Goal: Transaction & Acquisition: Download file/media

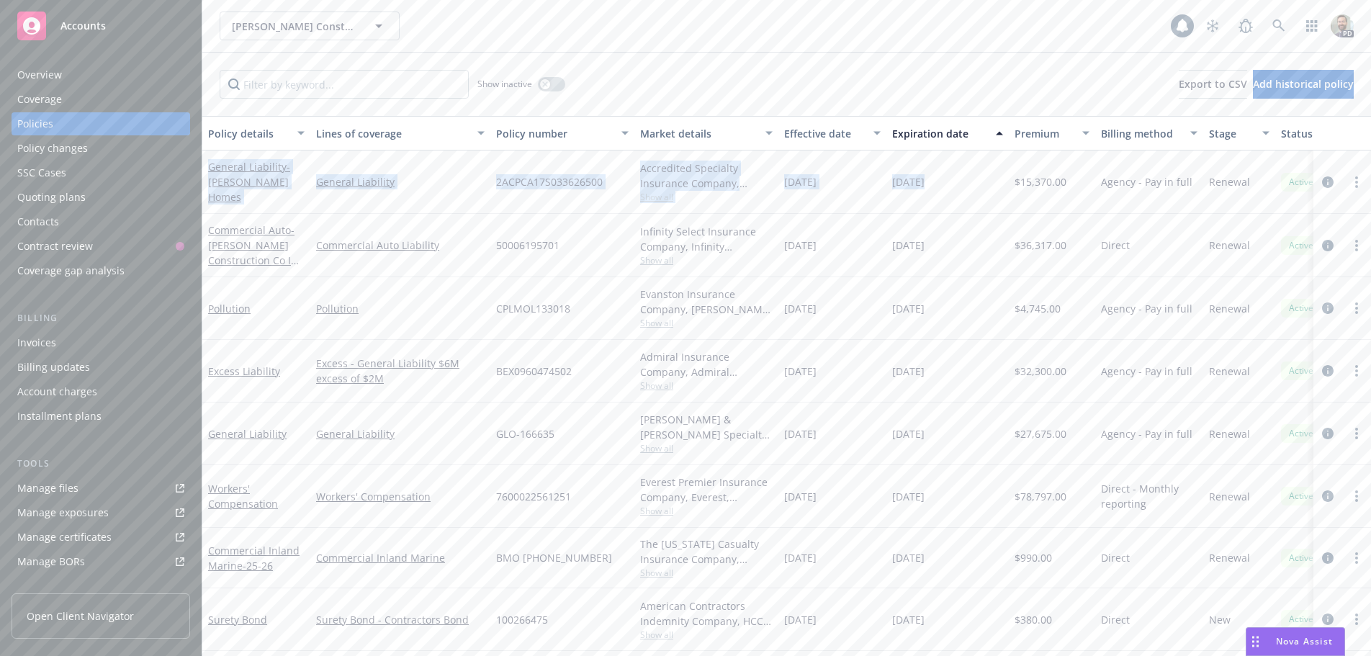
scroll to position [68, 0]
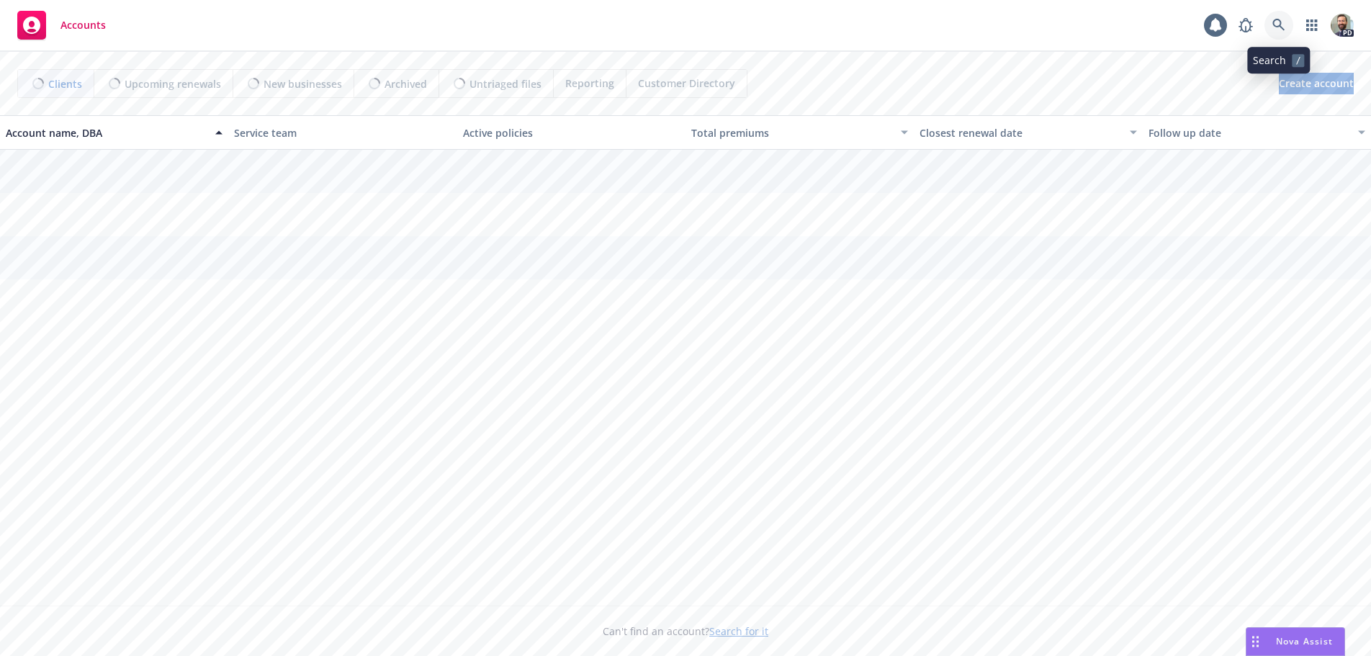
click at [1276, 23] on icon at bounding box center [1278, 25] width 13 height 13
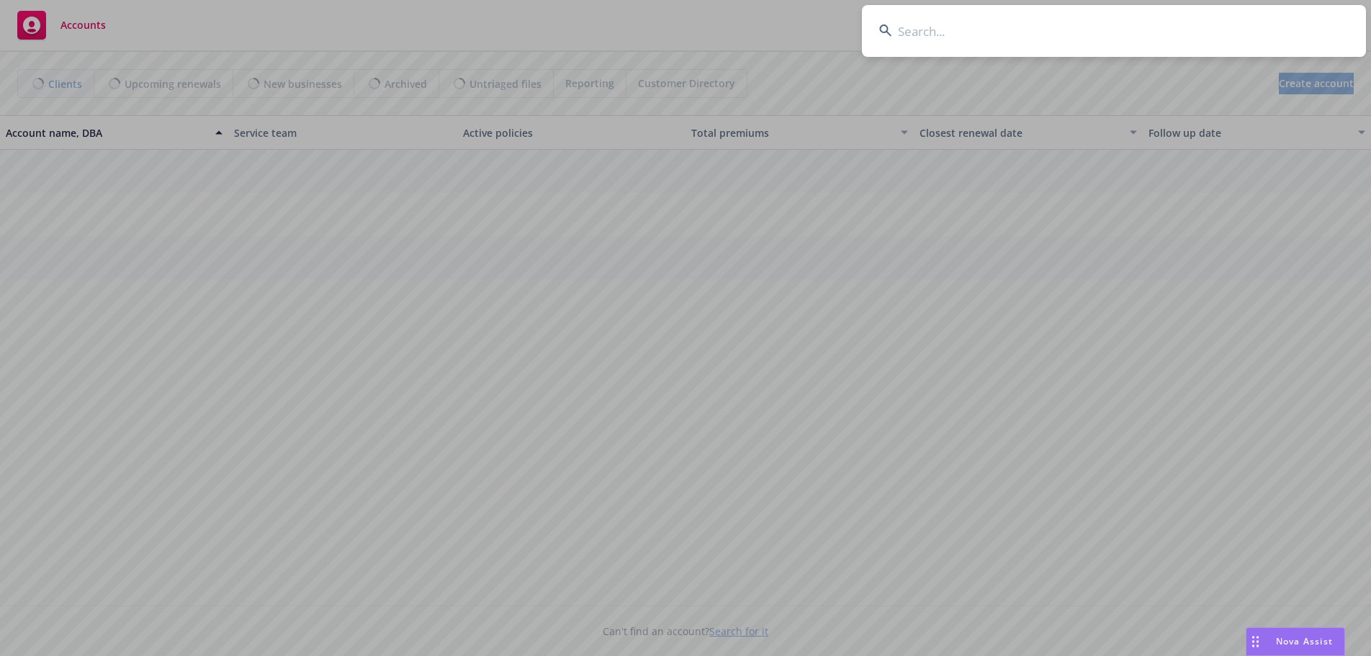
click at [1211, 27] on input at bounding box center [1114, 31] width 504 height 52
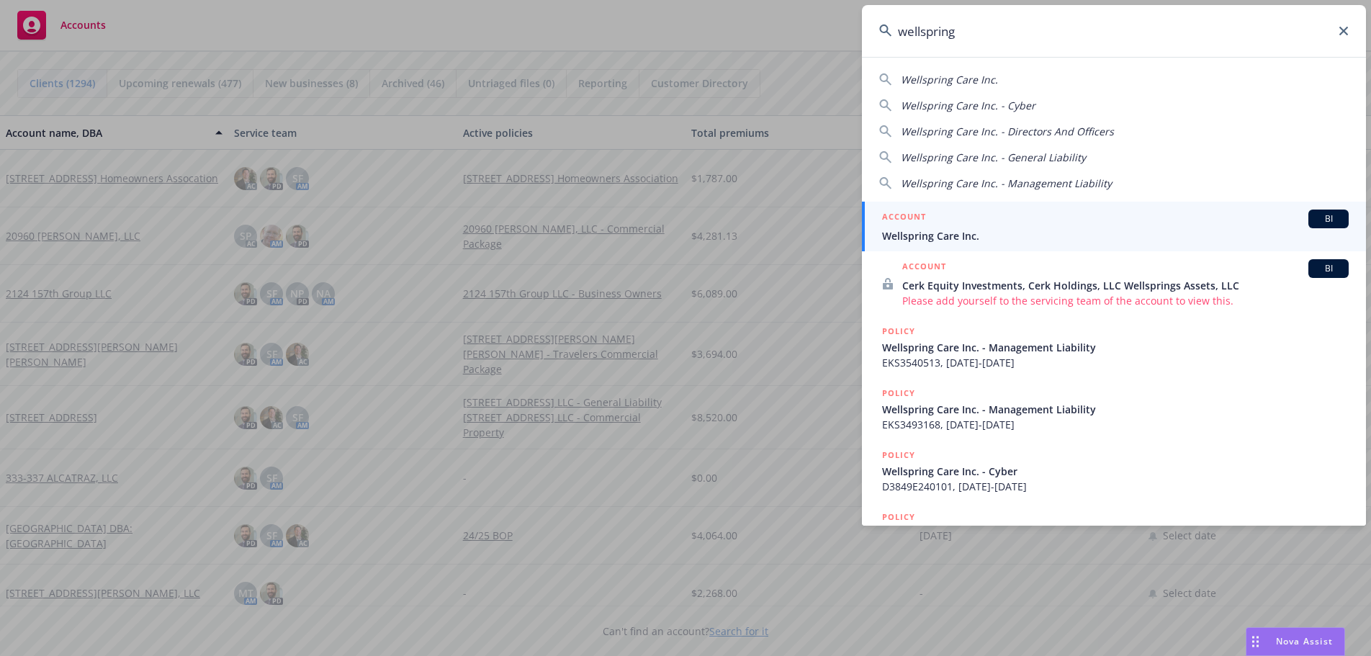
type input "wellspring"
click at [912, 234] on span "Wellspring Care Inc." at bounding box center [1115, 235] width 467 height 15
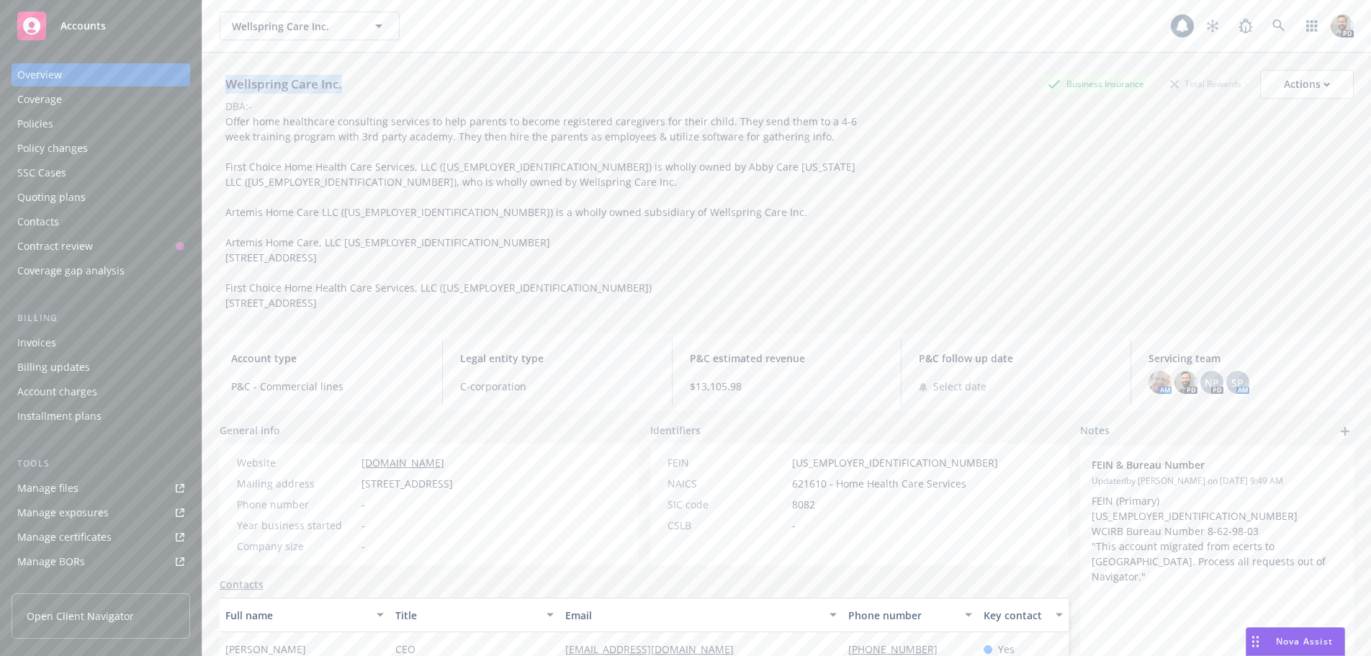
drag, startPoint x: 225, startPoint y: 83, endPoint x: 373, endPoint y: 91, distance: 147.9
click at [372, 91] on div "Wellspring Care Inc. Business Insurance Total Rewards Actions" at bounding box center [787, 84] width 1134 height 29
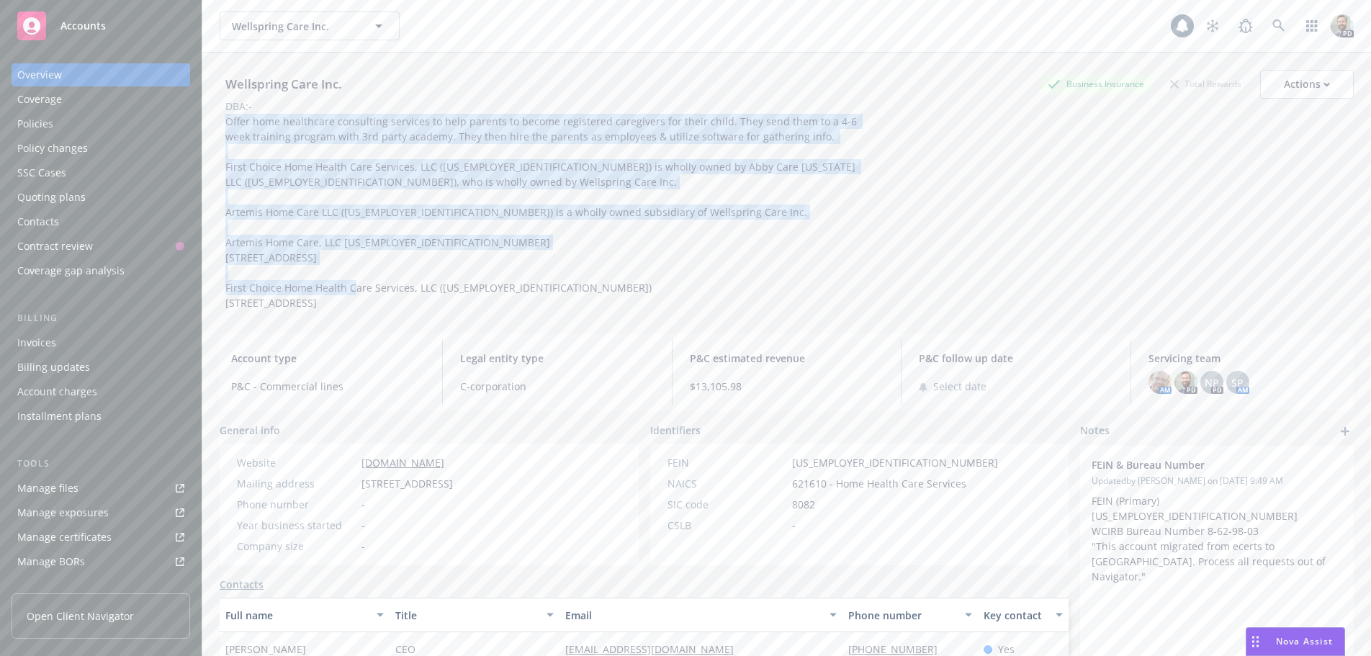
drag, startPoint x: 227, startPoint y: 120, endPoint x: 521, endPoint y: 310, distance: 350.3
click at [521, 310] on div "Wellspring Care Inc. Business Insurance Total Rewards Actions DBA: - Offer home…" at bounding box center [787, 187] width 1134 height 269
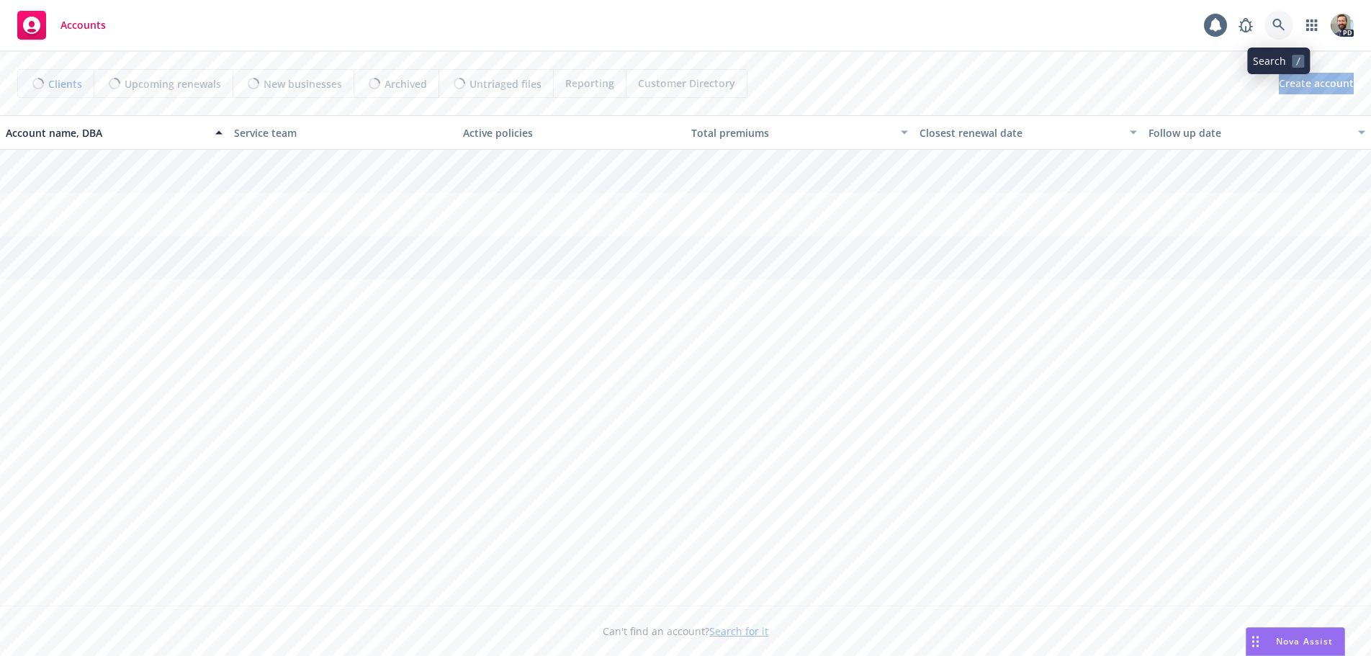
click at [1280, 24] on icon at bounding box center [1278, 25] width 12 height 12
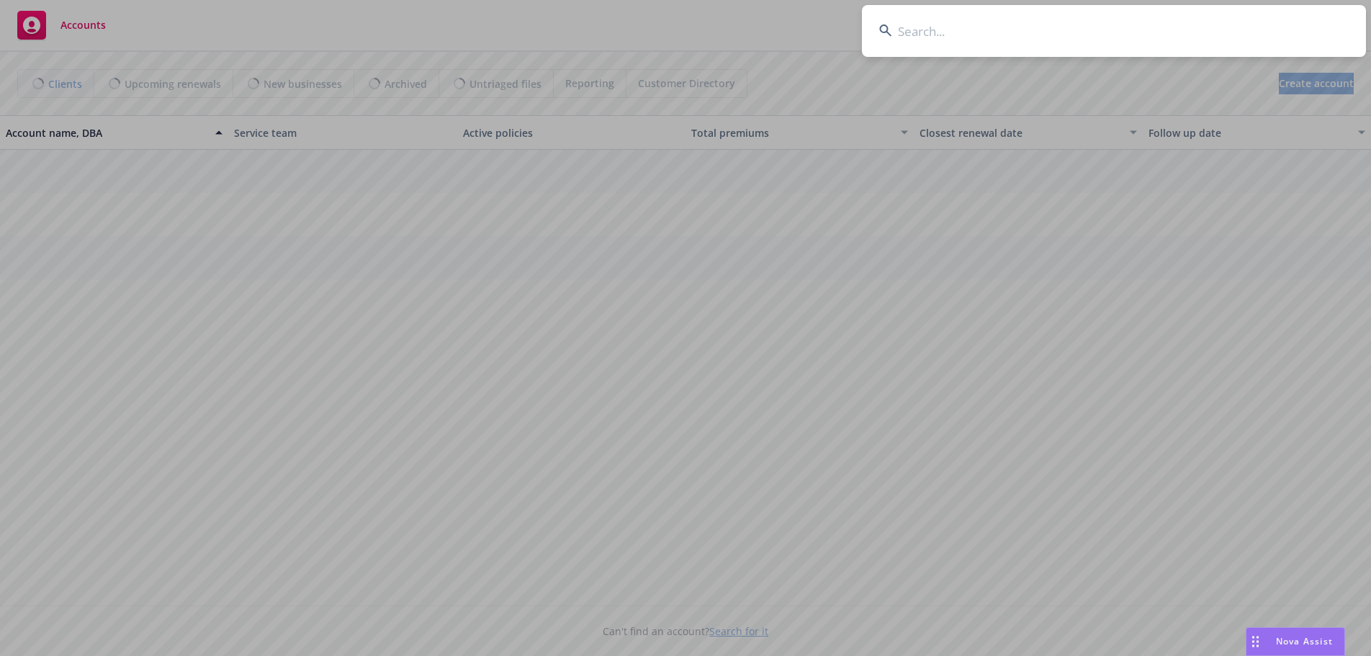
click at [1268, 24] on input at bounding box center [1114, 31] width 504 height 52
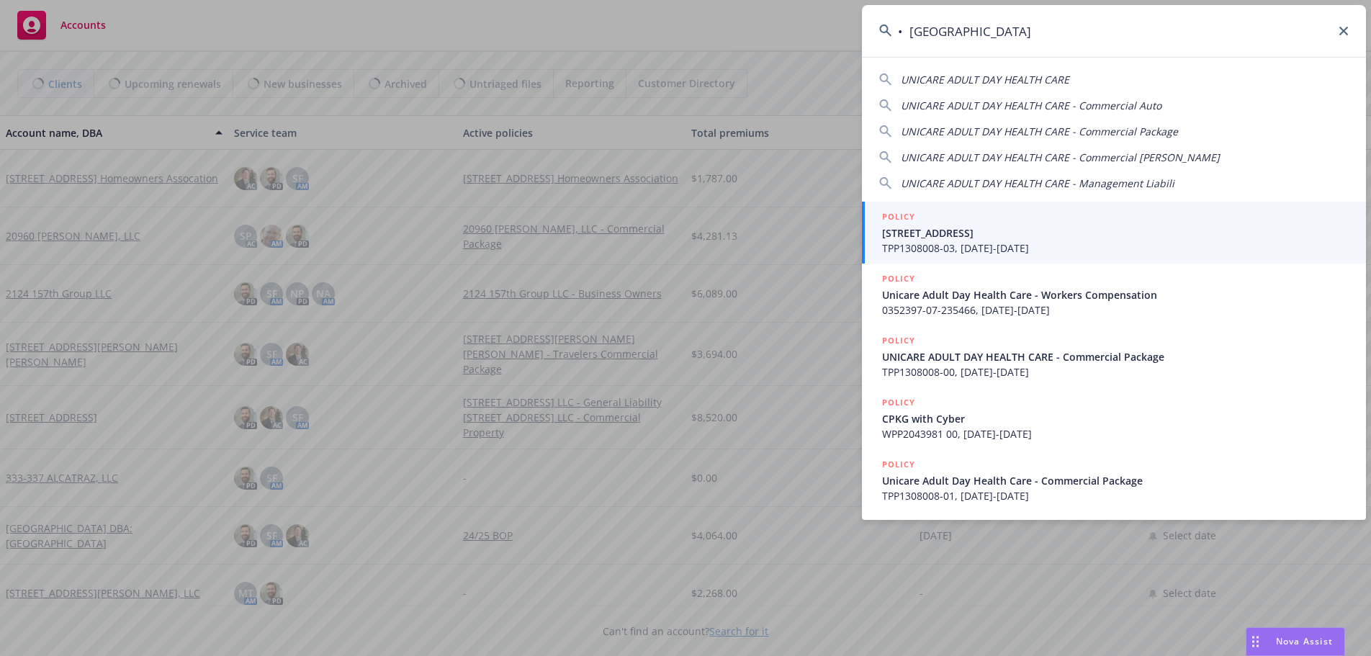
drag, startPoint x: 912, startPoint y: 30, endPoint x: 892, endPoint y: 30, distance: 20.2
click at [892, 30] on input "• [GEOGRAPHIC_DATA]" at bounding box center [1114, 31] width 504 height 52
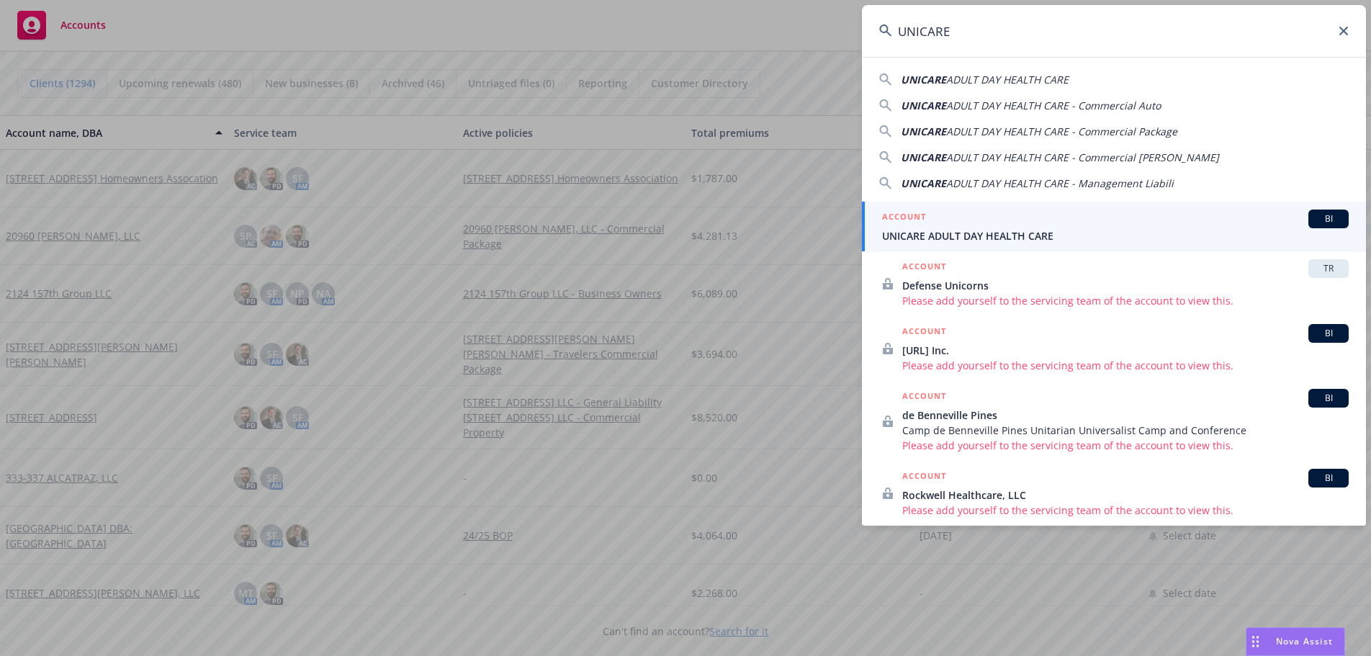
click at [932, 78] on span "UNICARE" at bounding box center [923, 80] width 45 height 14
type input "UNICARE ADULT DAY HEALTH CARE"
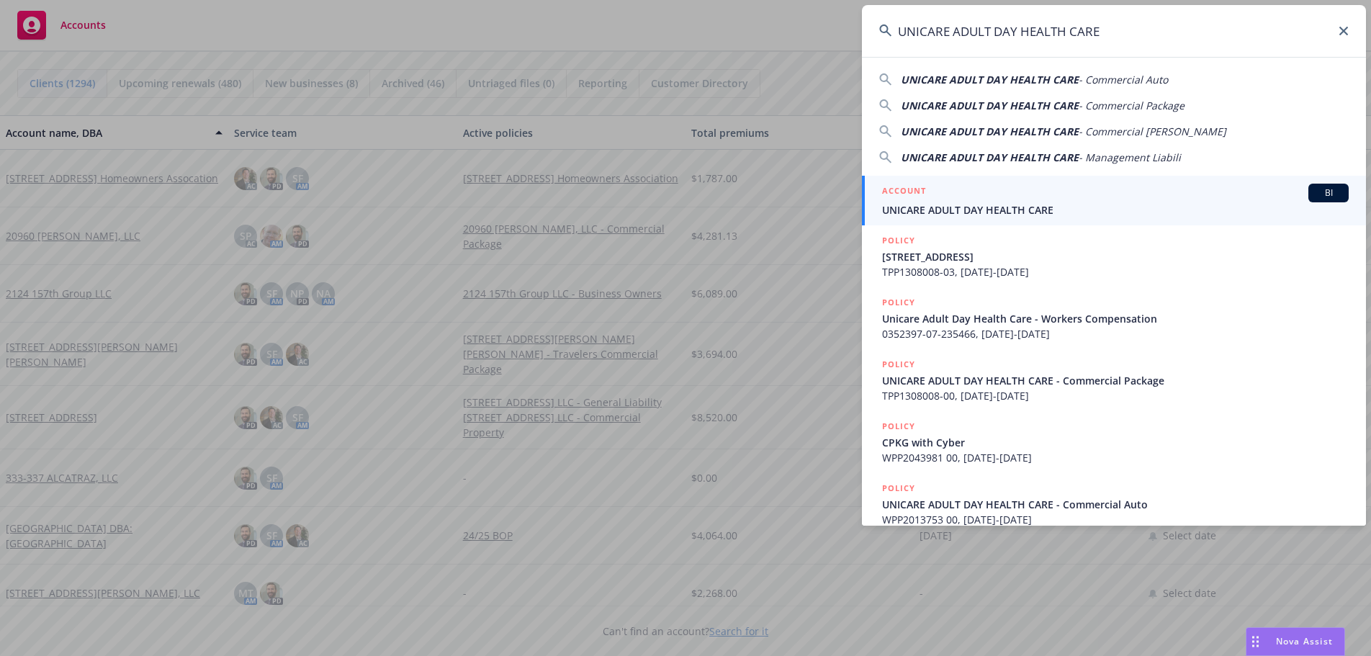
click at [914, 212] on span "UNICARE ADULT DAY HEALTH CARE" at bounding box center [1115, 209] width 467 height 15
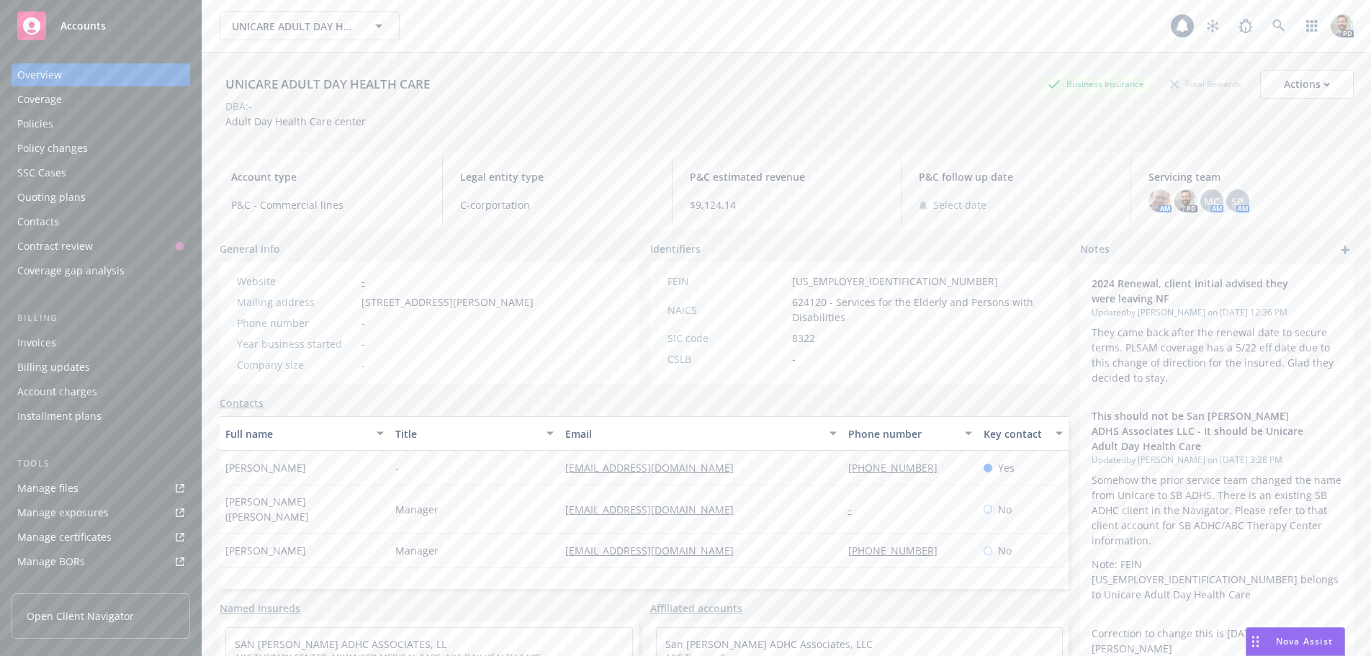
click at [49, 120] on div "Policies" at bounding box center [35, 123] width 36 height 23
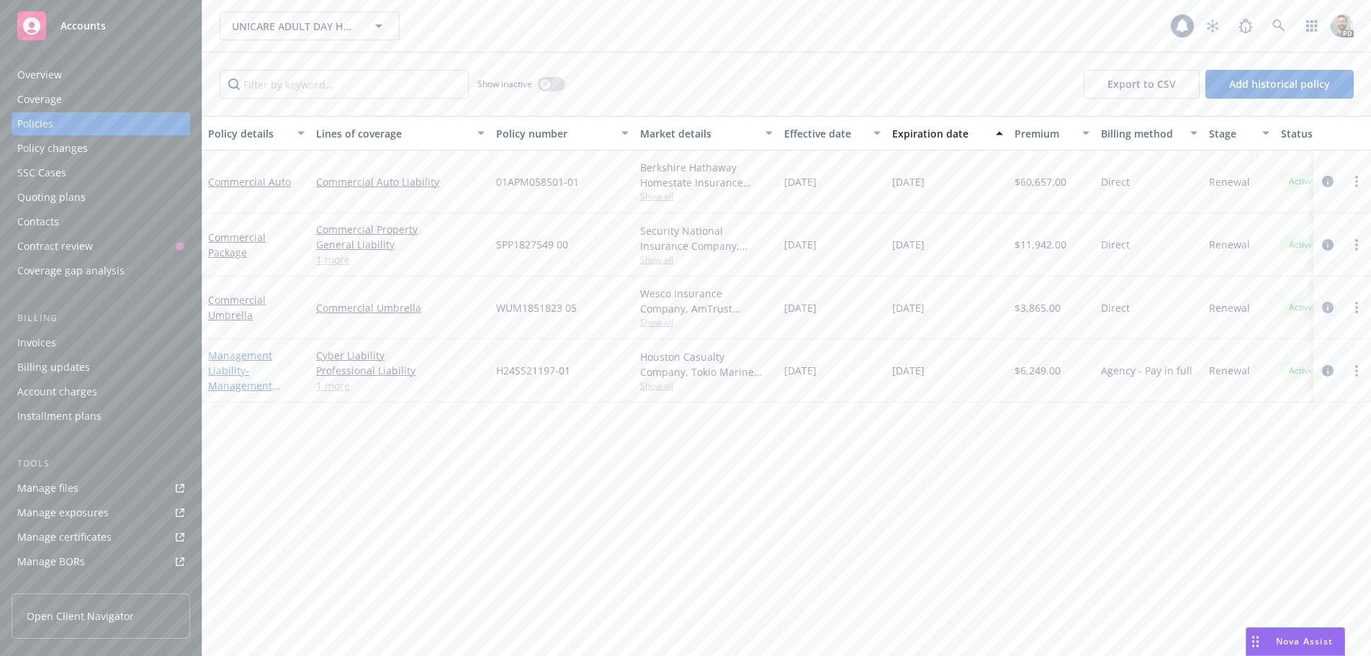
click at [231, 355] on link "Management Liability - Management Liability" at bounding box center [240, 378] width 64 height 59
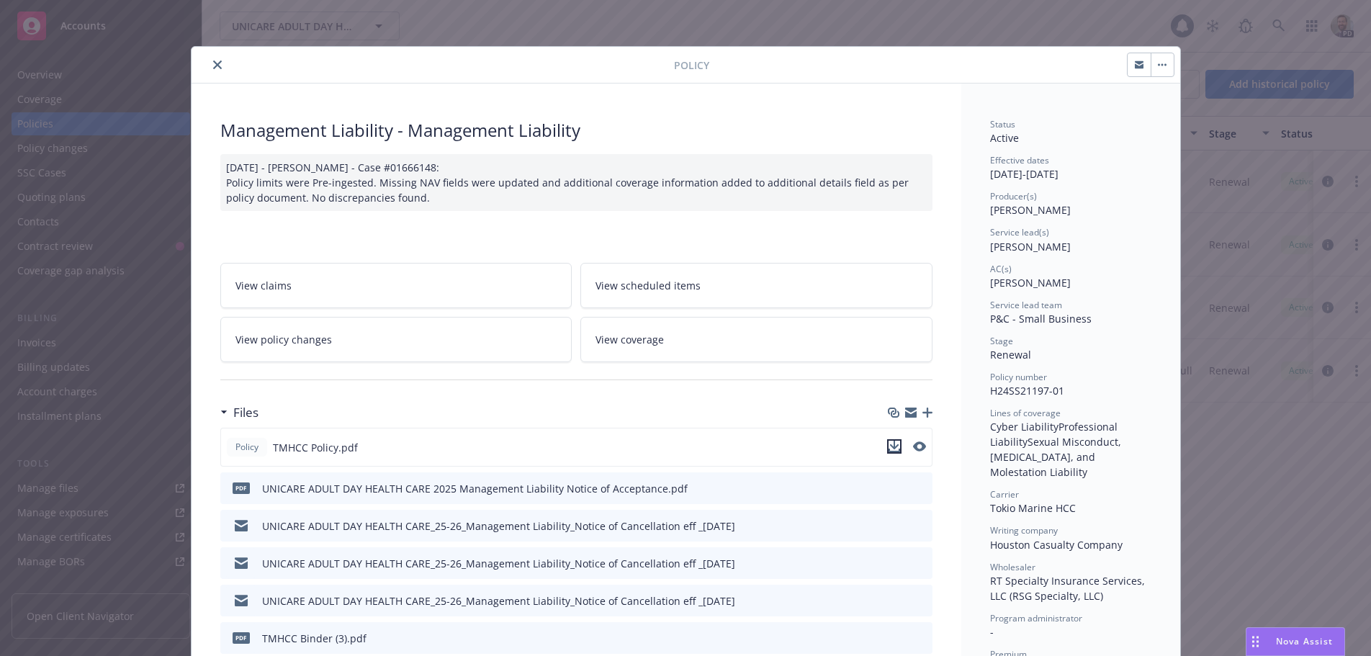
click at [889, 444] on icon "download file" at bounding box center [893, 445] width 9 height 9
click at [213, 63] on icon "close" at bounding box center [217, 64] width 9 height 9
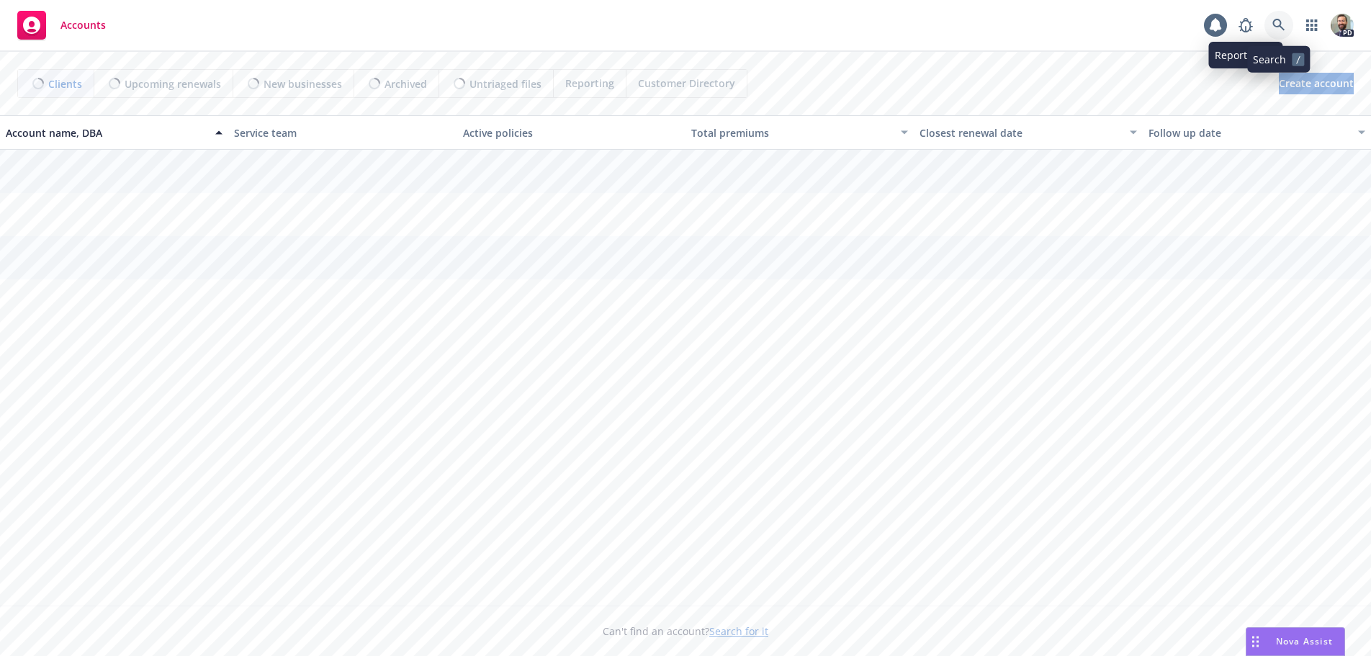
click at [1277, 17] on link at bounding box center [1278, 25] width 29 height 29
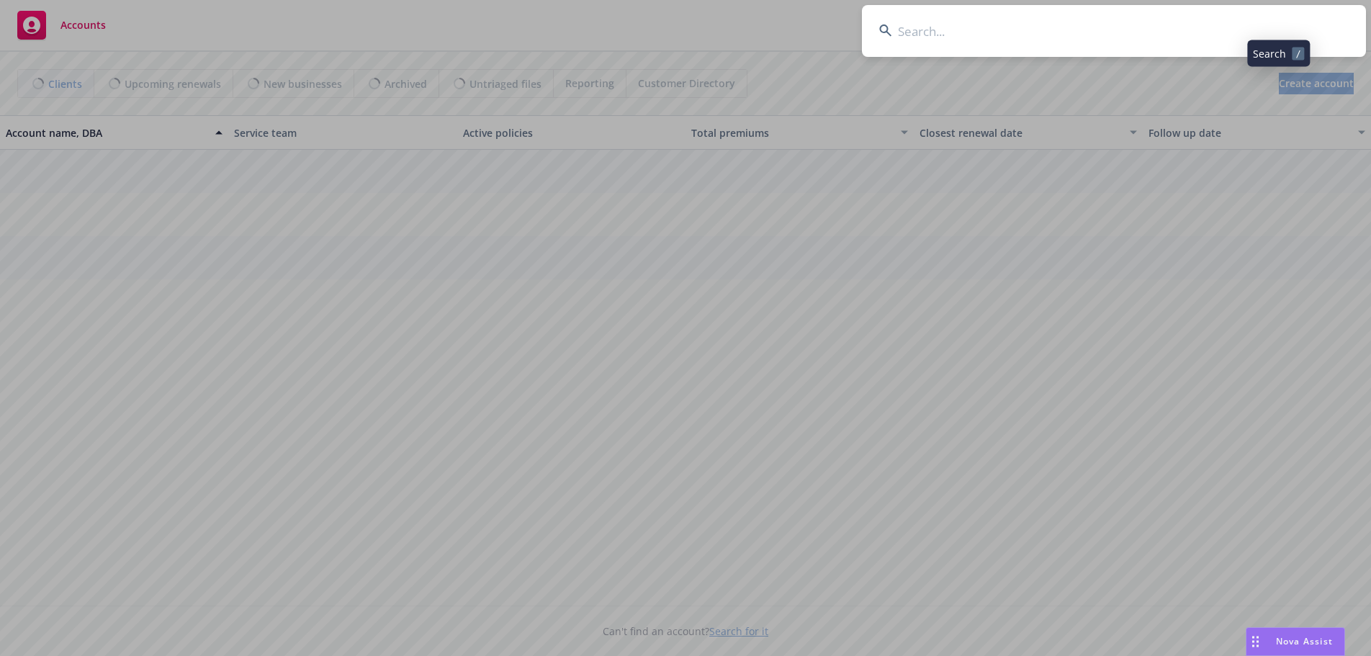
click at [1226, 25] on input at bounding box center [1114, 31] width 504 height 52
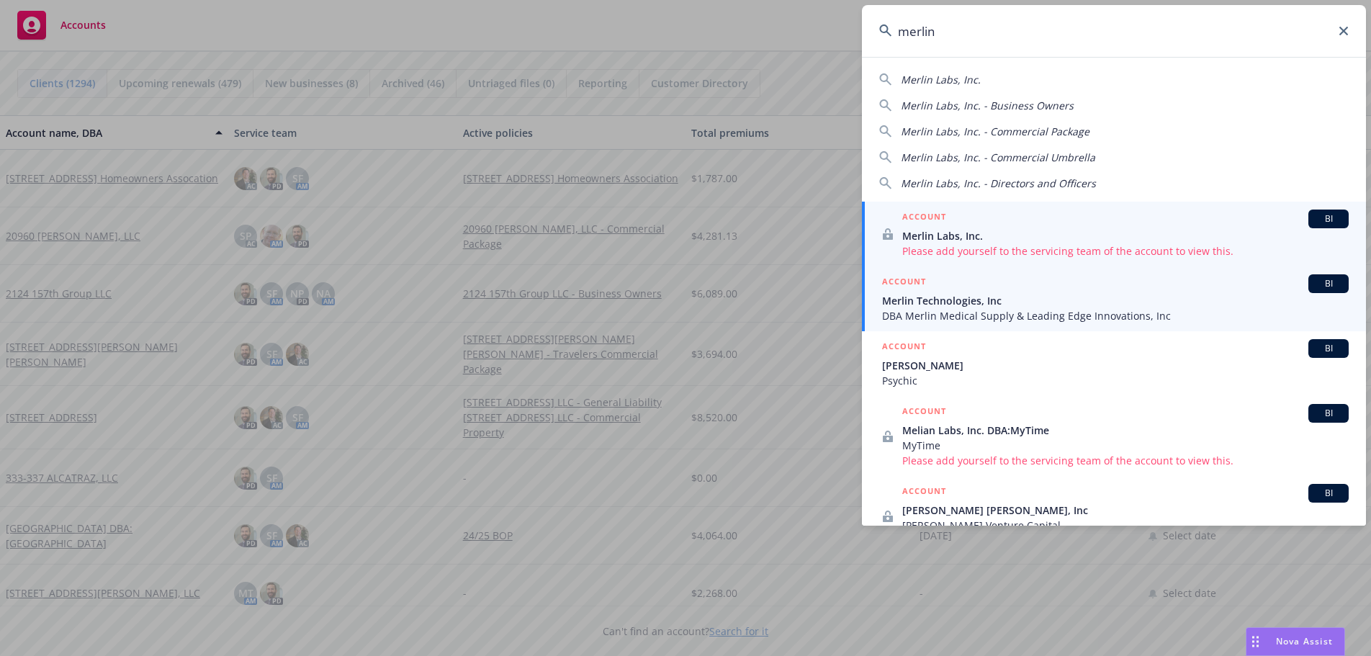
type input "merlin"
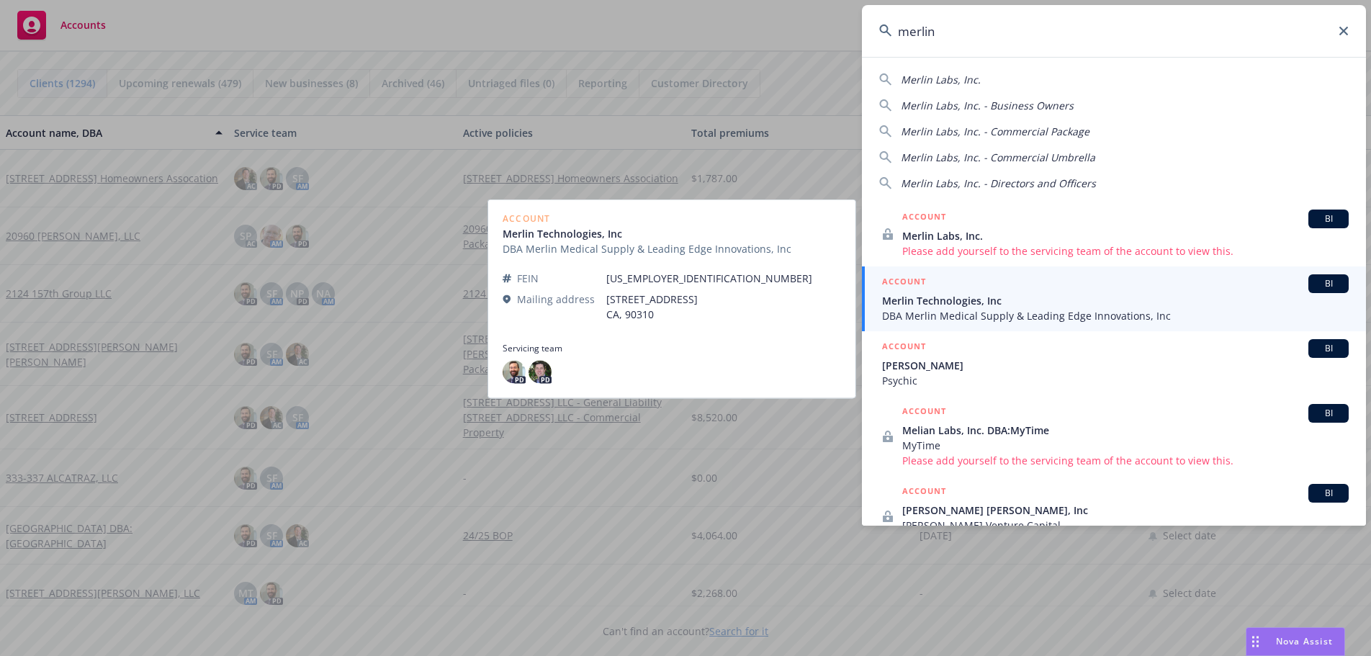
click at [928, 308] on span "DBA Merlin Medical Supply & Leading Edge Innovations, Inc" at bounding box center [1115, 315] width 467 height 15
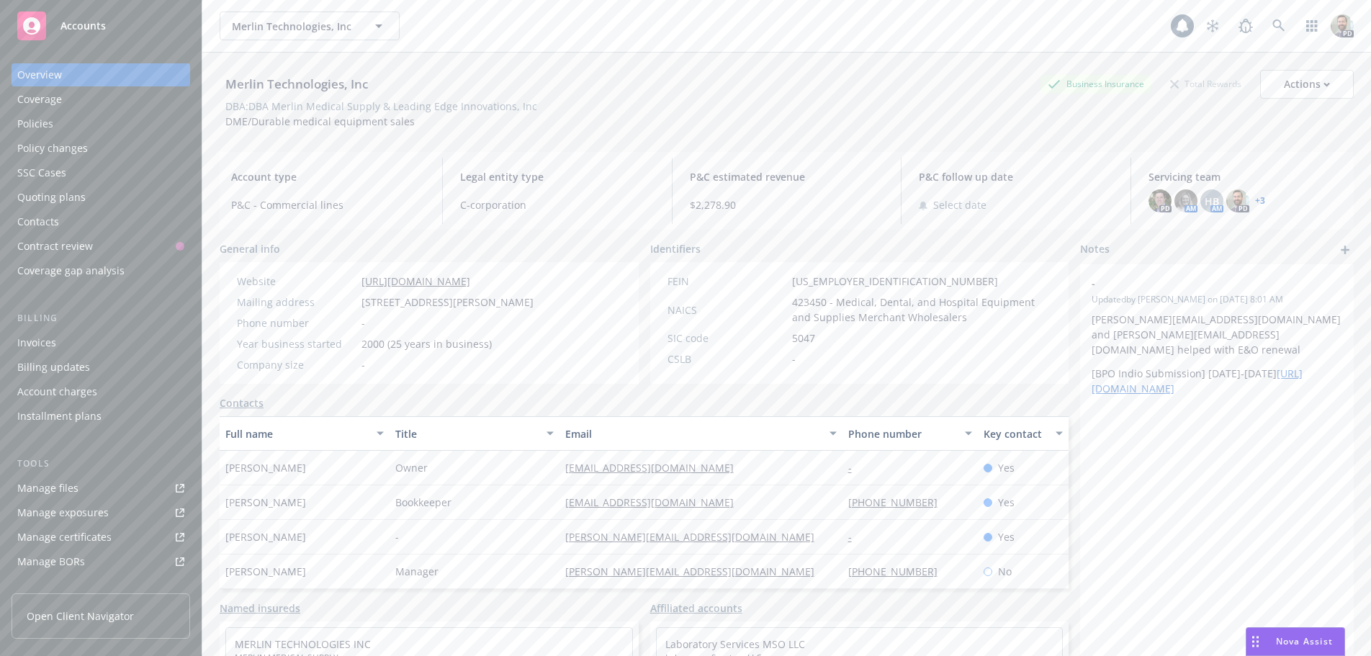
click at [41, 121] on div "Policies" at bounding box center [35, 123] width 36 height 23
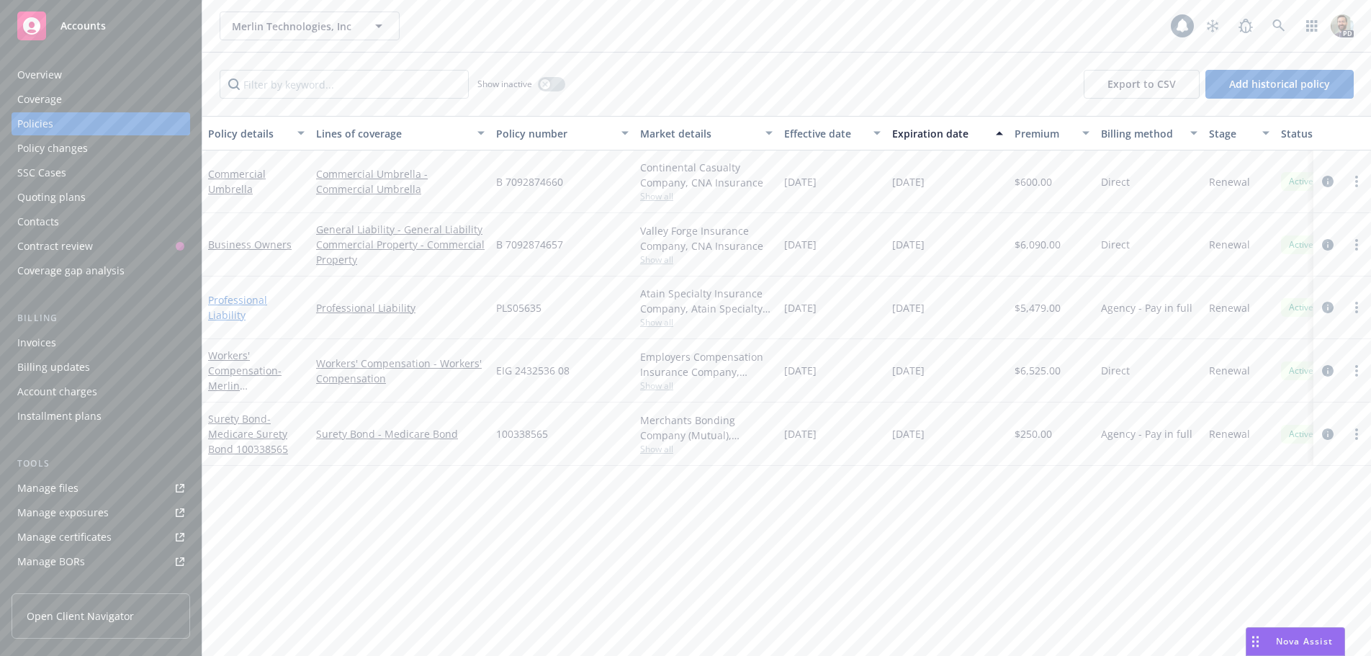
click at [235, 307] on link "Professional Liability" at bounding box center [237, 307] width 59 height 29
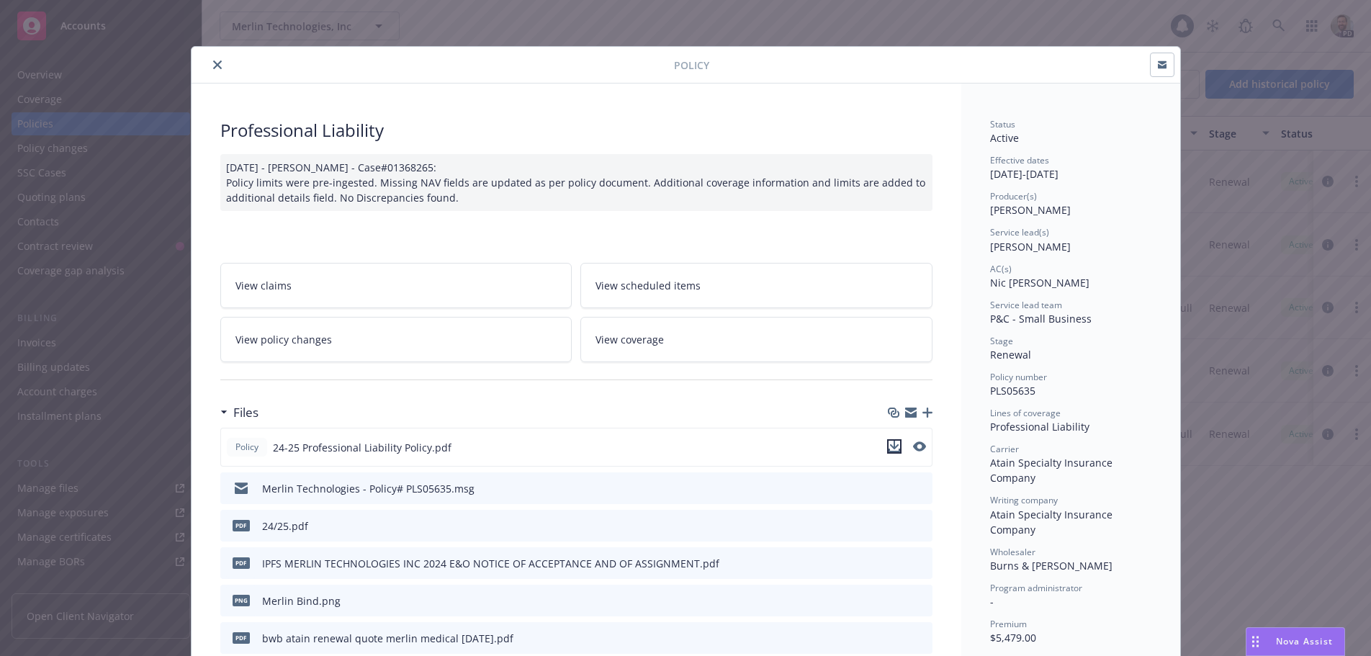
click at [889, 444] on icon "download file" at bounding box center [895, 447] width 12 height 12
click at [961, 28] on div "Policy Professional Liability 12/03/2024 - Srilakshmi Netela - Case#01368265: P…" at bounding box center [685, 328] width 1371 height 656
